Goal: Obtain resource: Download file/media

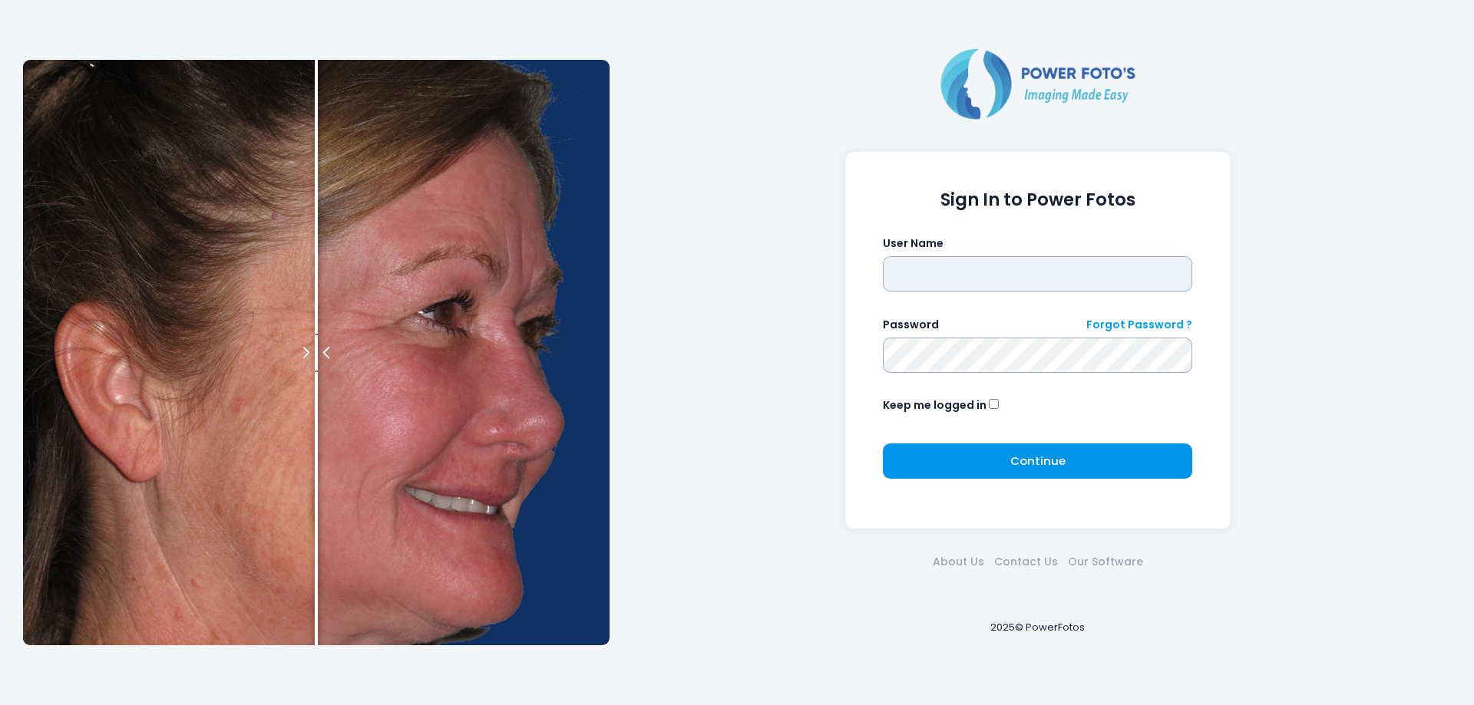
type input "*******"
click at [919, 475] on button "Continue Please wait..." at bounding box center [1037, 461] width 309 height 35
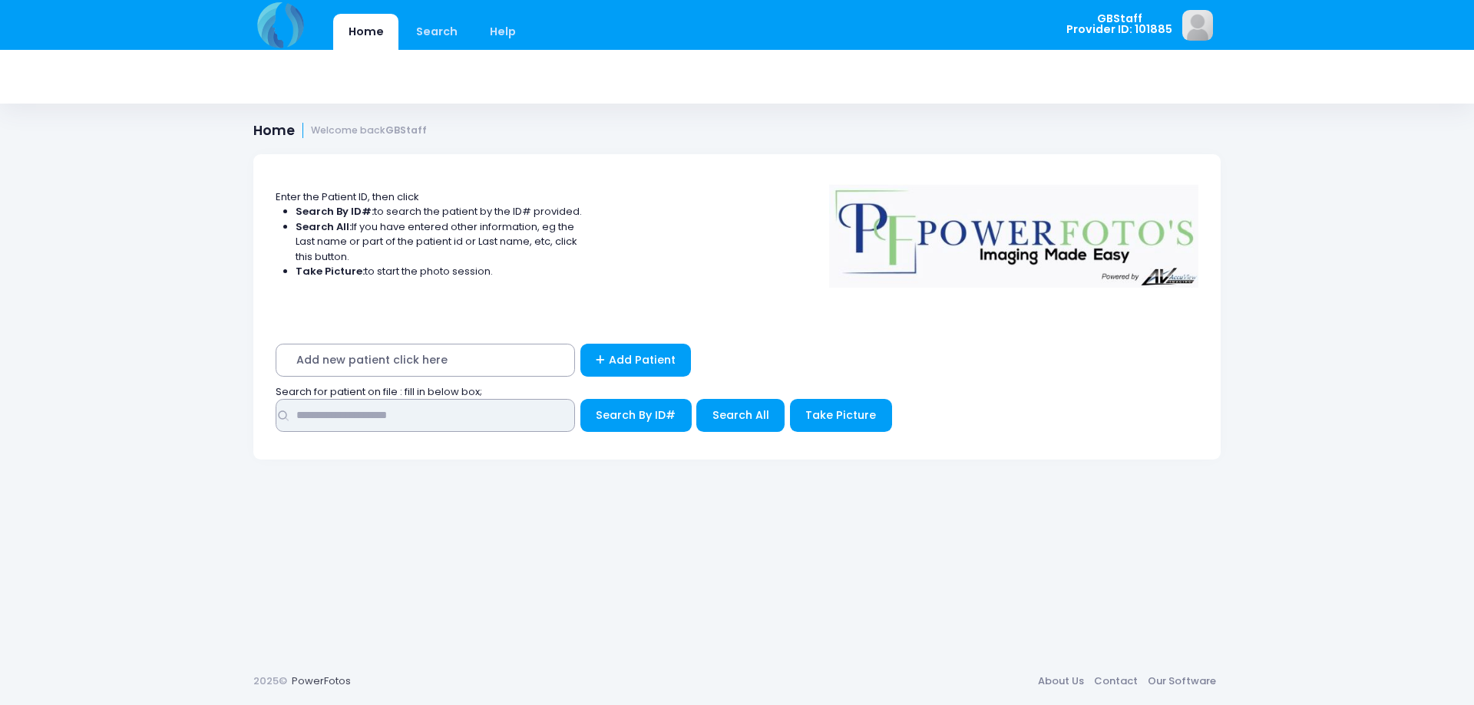
click at [405, 421] on input "text" at bounding box center [425, 415] width 299 height 33
type input "*****"
click at [580, 399] on button "Search By ID#" at bounding box center [635, 415] width 111 height 33
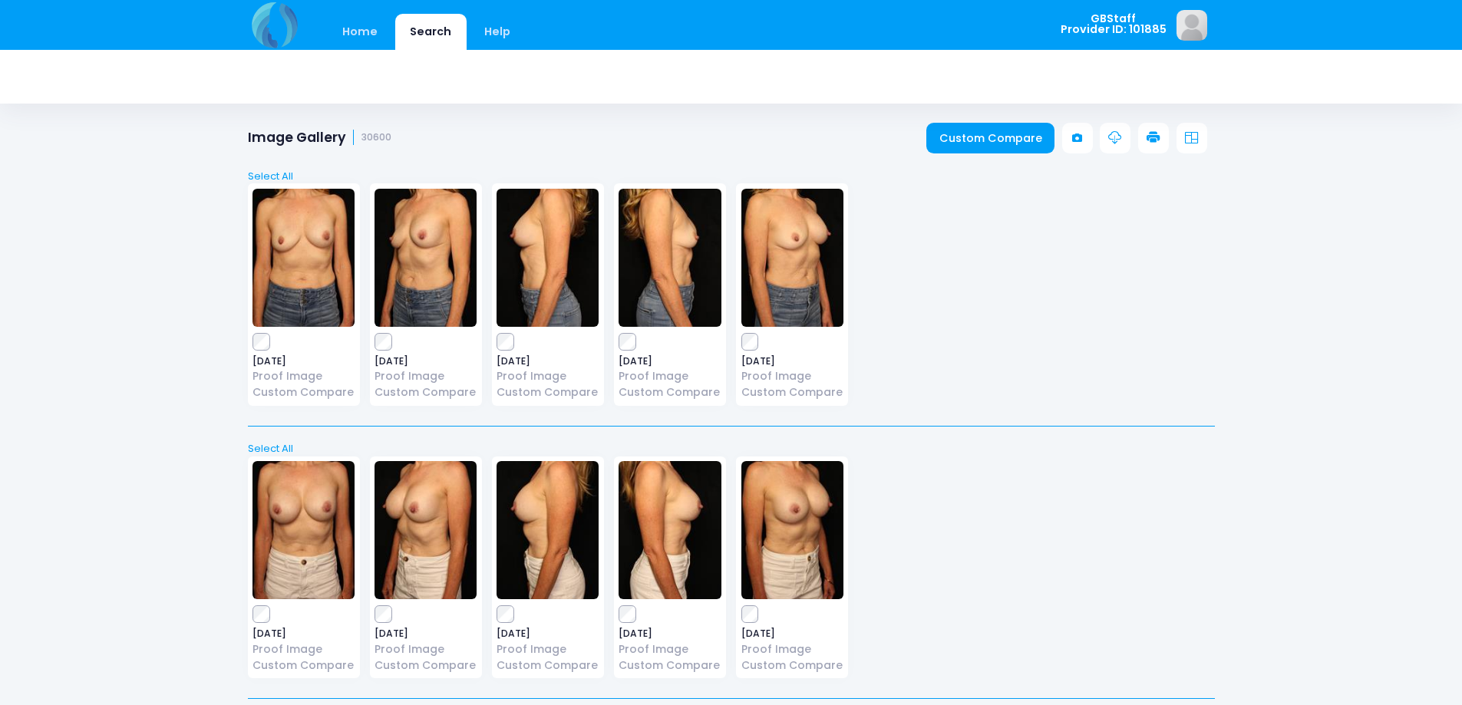
click at [1147, 144] on icon at bounding box center [1154, 138] width 14 height 14
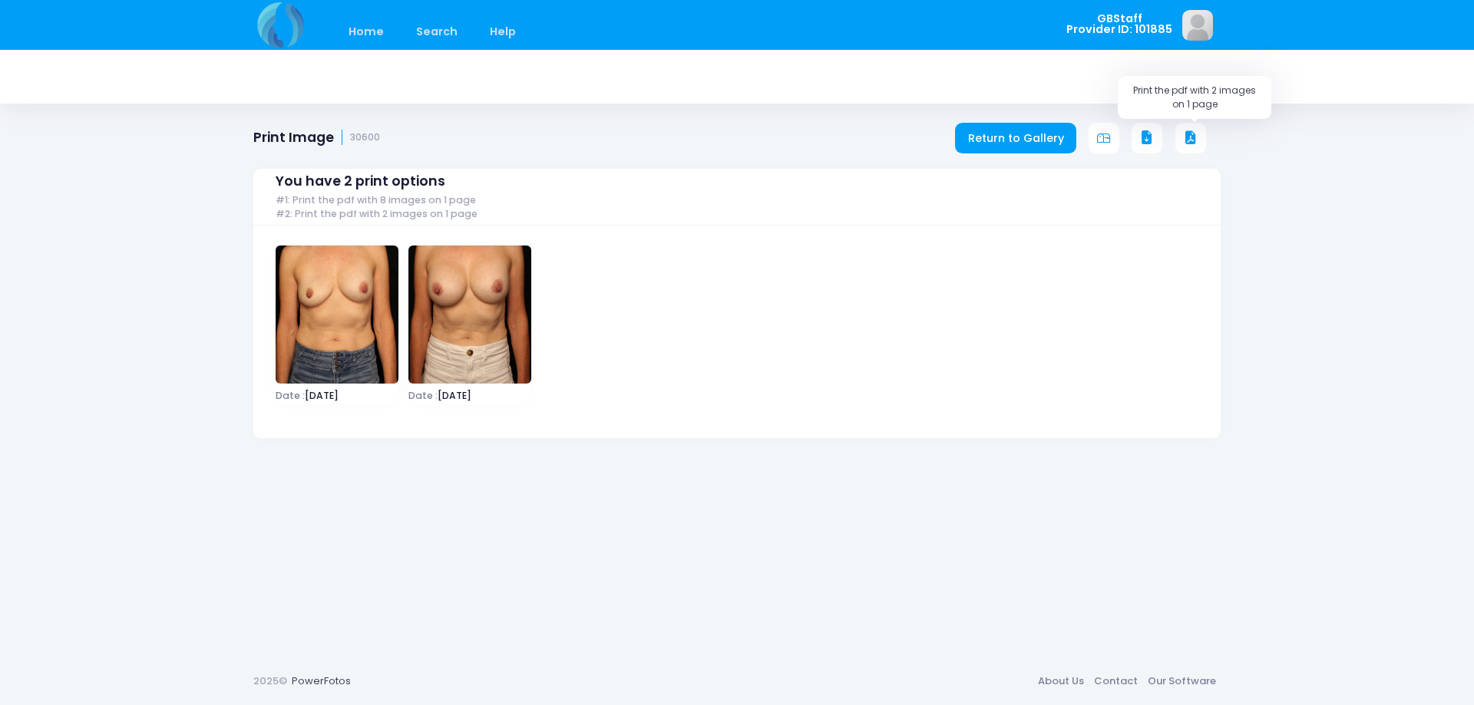
click at [1195, 138] on icon at bounding box center [1190, 138] width 14 height 14
click at [1010, 137] on link "Return to Gallery" at bounding box center [1015, 138] width 121 height 31
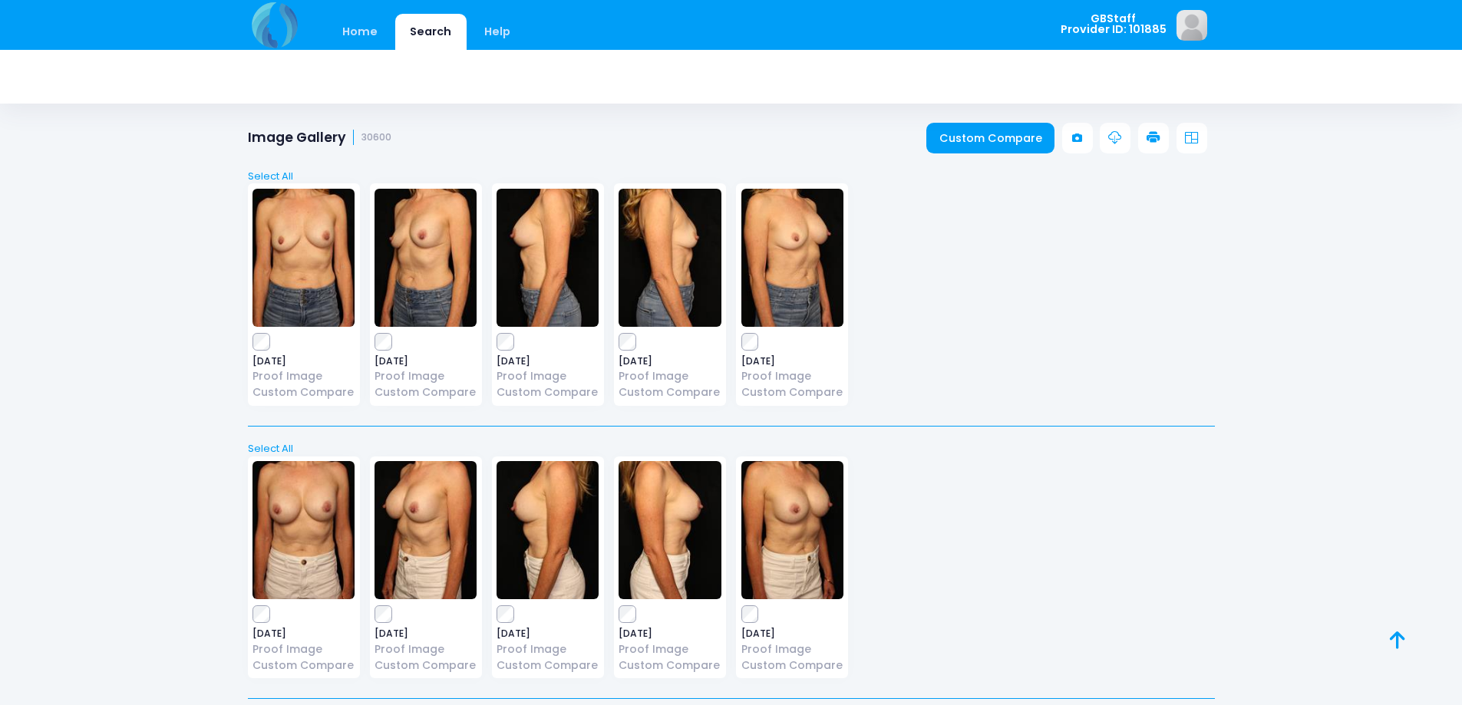
click at [514, 342] on label at bounding box center [548, 342] width 102 height 15
click at [1155, 143] on icon at bounding box center [1154, 138] width 14 height 14
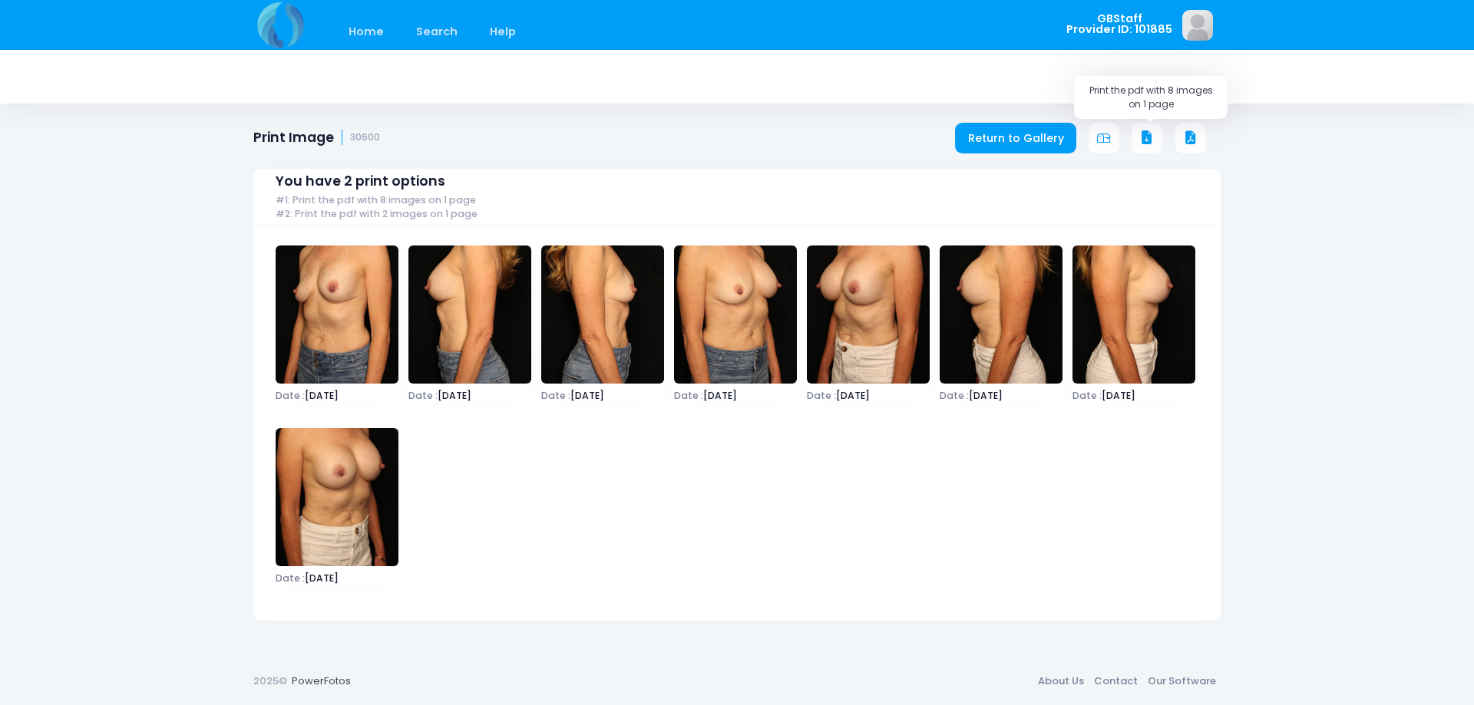
click at [1148, 139] on icon at bounding box center [1147, 138] width 14 height 14
click at [1014, 143] on link "Return to Gallery" at bounding box center [1015, 138] width 121 height 31
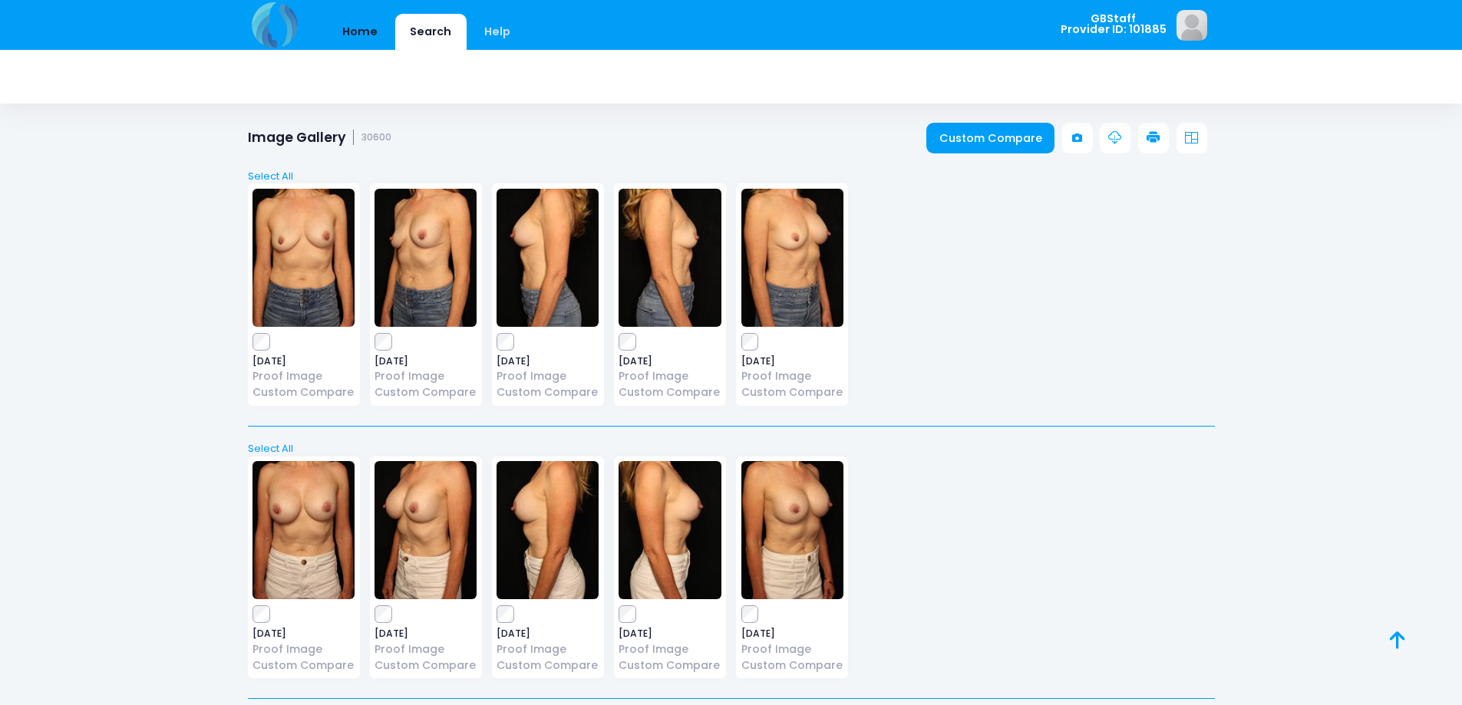
click at [372, 25] on link "Home" at bounding box center [360, 32] width 65 height 36
